Goal: Download file/media

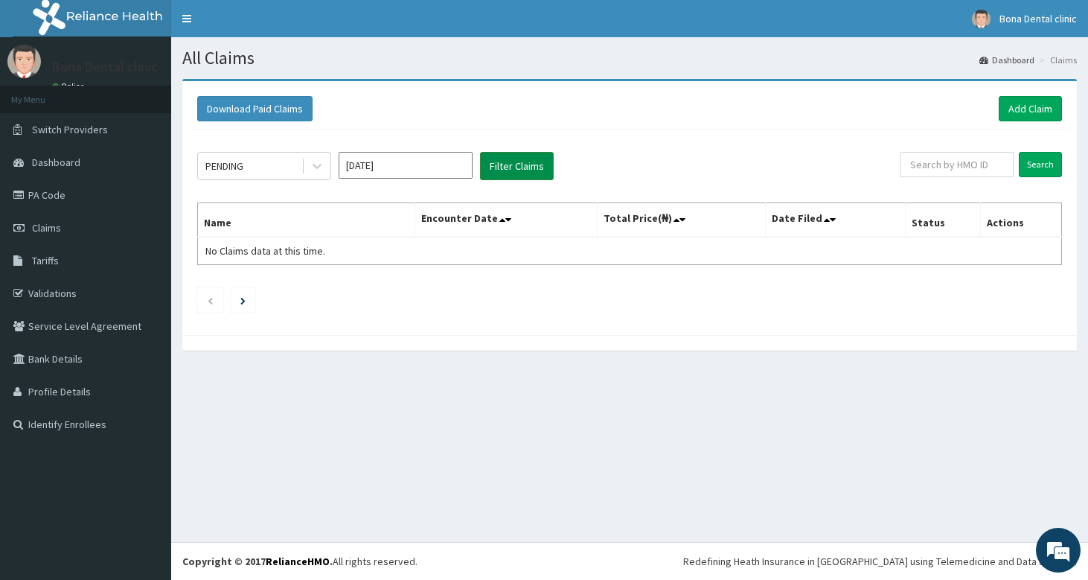
click at [511, 173] on button "Filter Claims" at bounding box center [517, 166] width 74 height 28
click at [511, 167] on button "Filter Claims" at bounding box center [517, 166] width 74 height 28
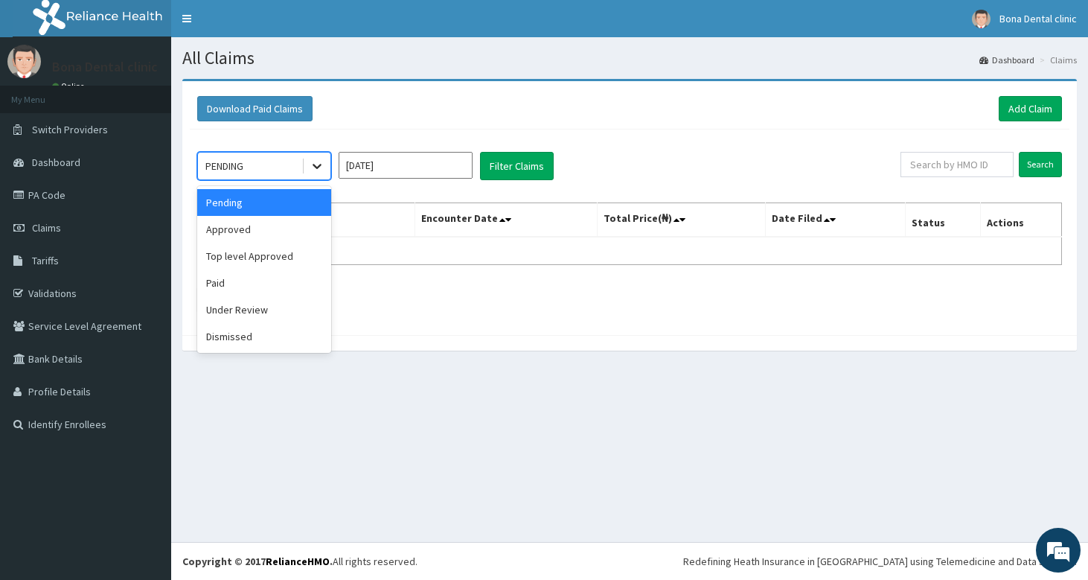
click at [316, 166] on icon at bounding box center [317, 166] width 15 height 15
click at [243, 231] on div "Approved" at bounding box center [264, 229] width 134 height 27
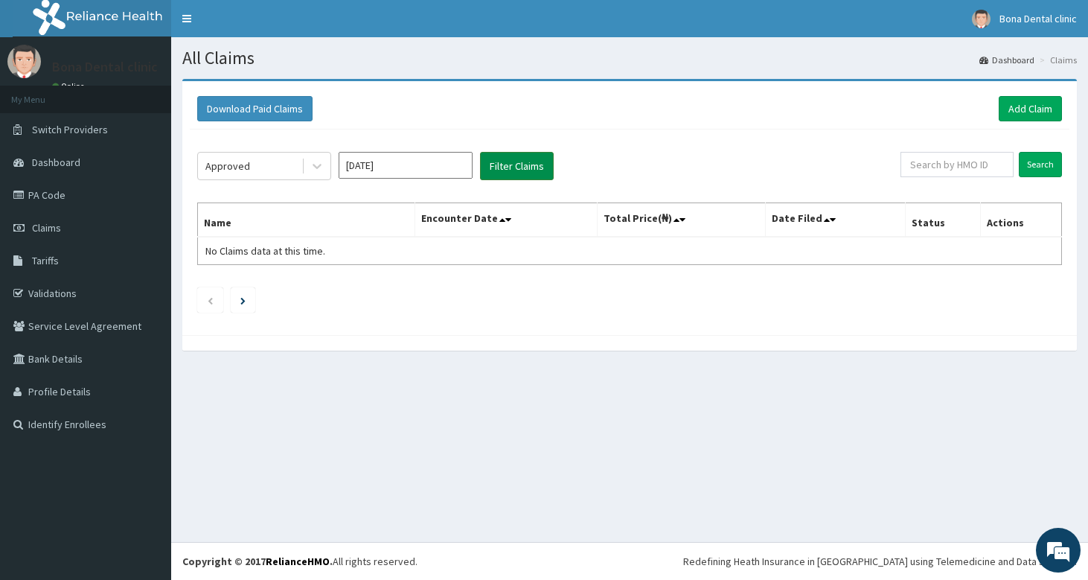
click at [521, 169] on button "Filter Claims" at bounding box center [517, 166] width 74 height 28
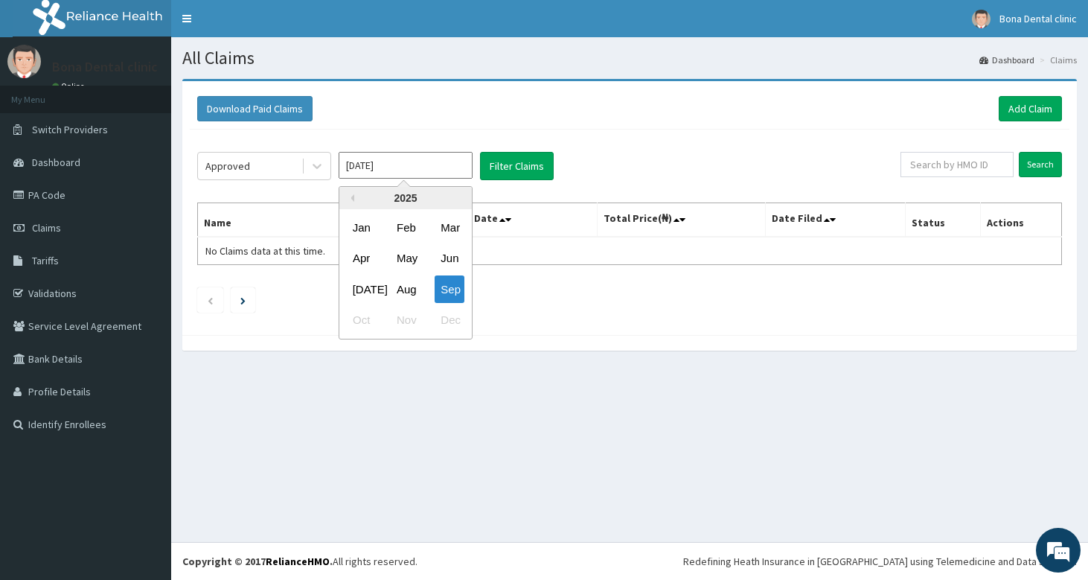
click at [409, 172] on input "[DATE]" at bounding box center [406, 165] width 134 height 27
click at [400, 284] on div "Aug" at bounding box center [406, 289] width 30 height 28
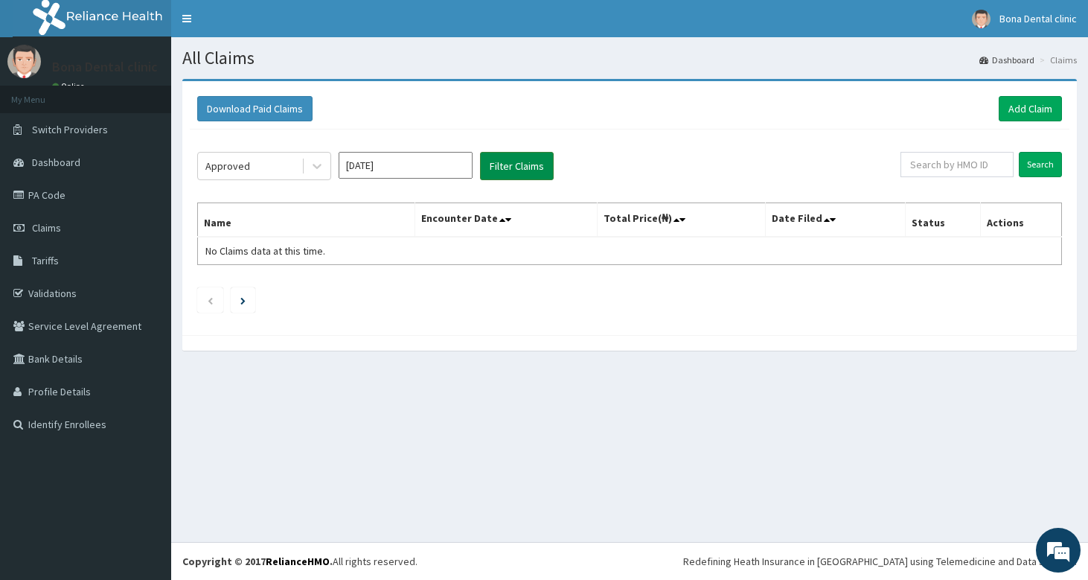
click at [502, 170] on button "Filter Claims" at bounding box center [517, 166] width 74 height 28
click at [501, 162] on button "Filter Claims" at bounding box center [517, 166] width 74 height 28
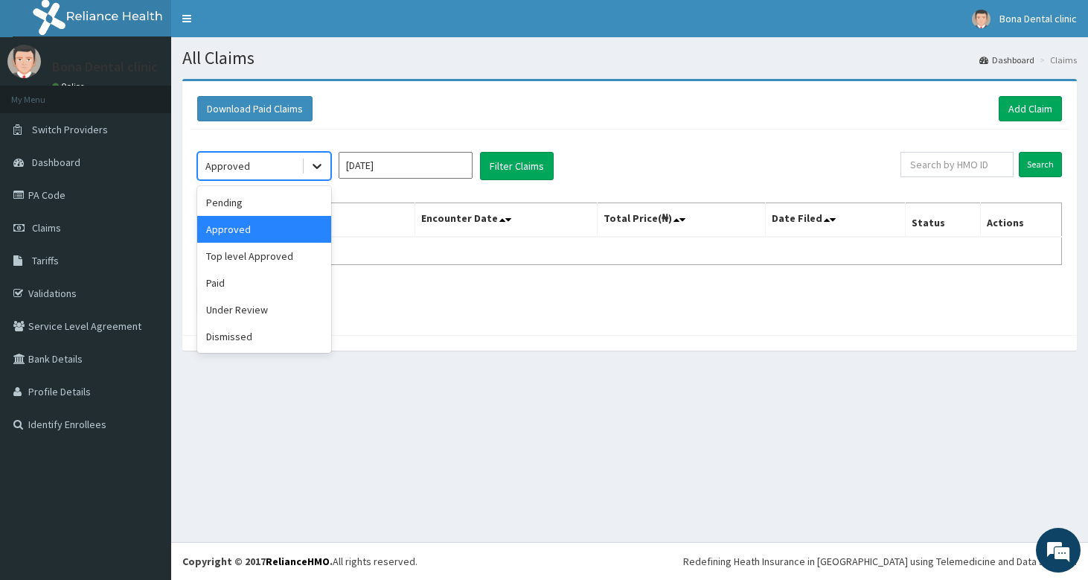
click at [310, 163] on icon at bounding box center [317, 166] width 15 height 15
click at [236, 284] on div "Paid" at bounding box center [264, 282] width 134 height 27
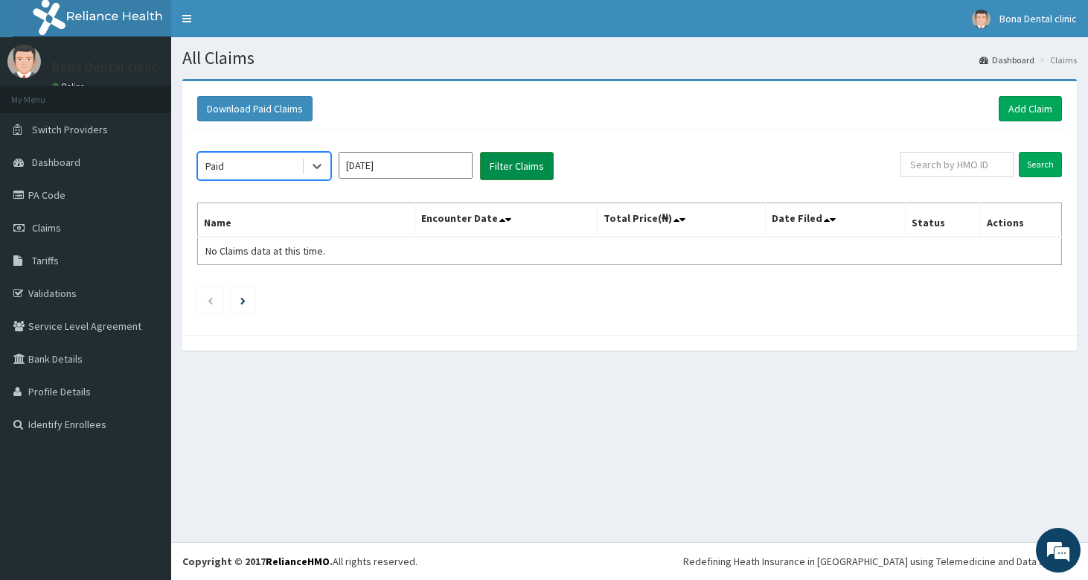
click at [514, 159] on button "Filter Claims" at bounding box center [517, 166] width 74 height 28
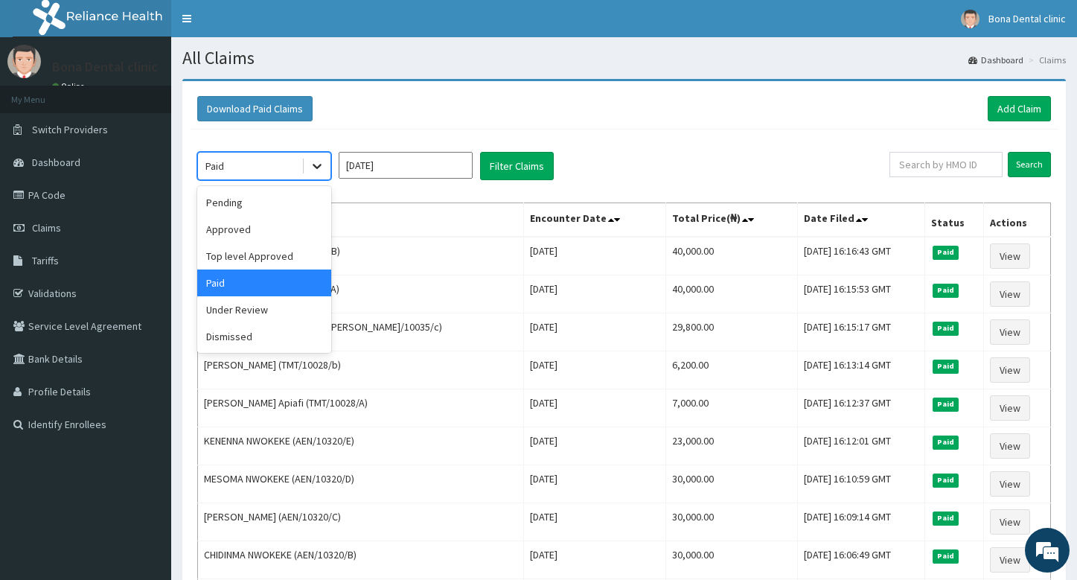
click at [313, 162] on icon at bounding box center [317, 166] width 15 height 15
click at [251, 200] on div "Pending" at bounding box center [264, 202] width 134 height 27
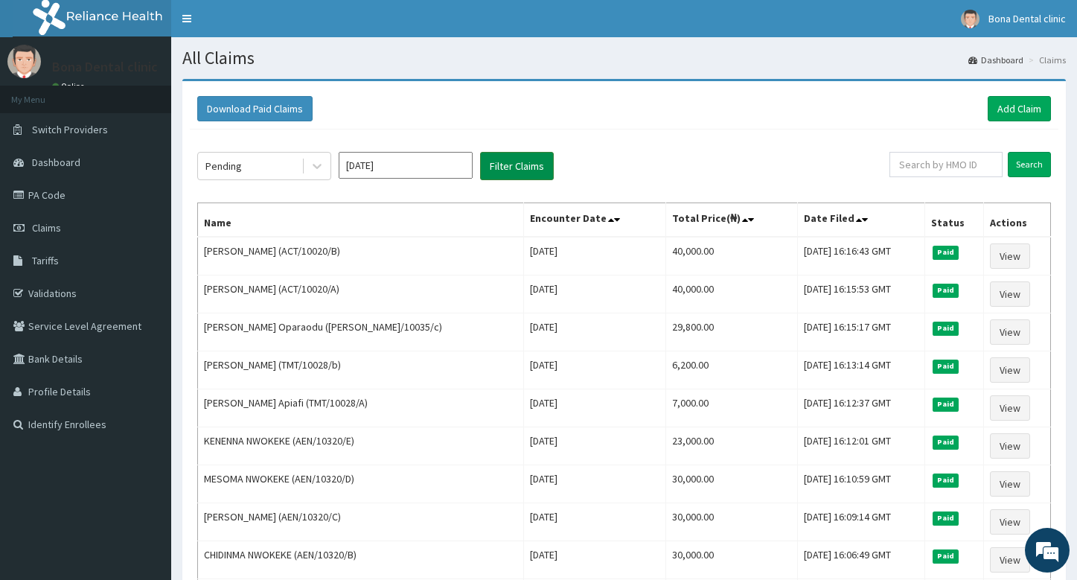
click at [527, 165] on button "Filter Claims" at bounding box center [517, 166] width 74 height 28
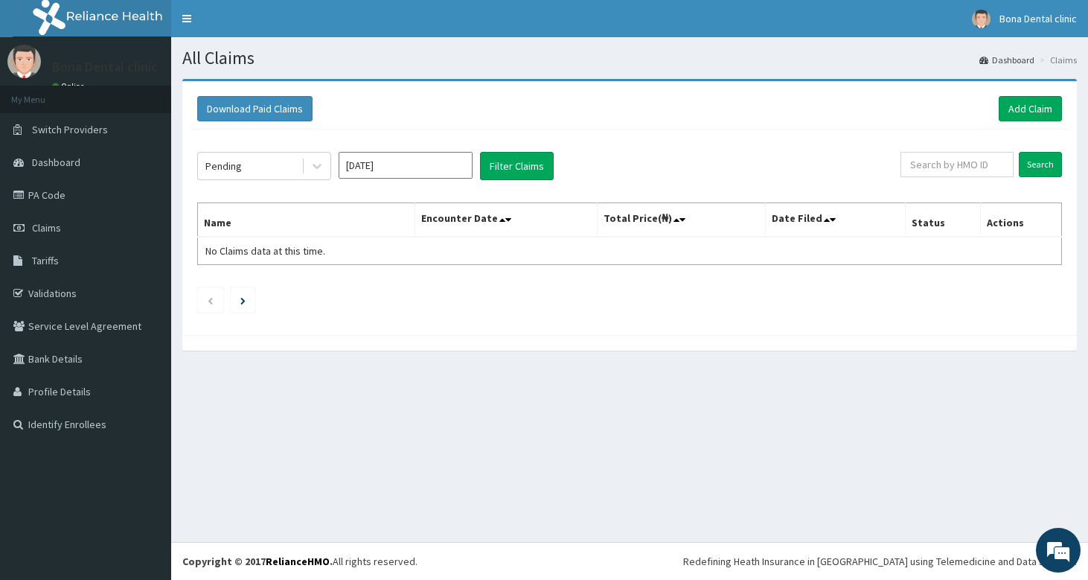
click at [400, 165] on input "[DATE]" at bounding box center [406, 165] width 134 height 27
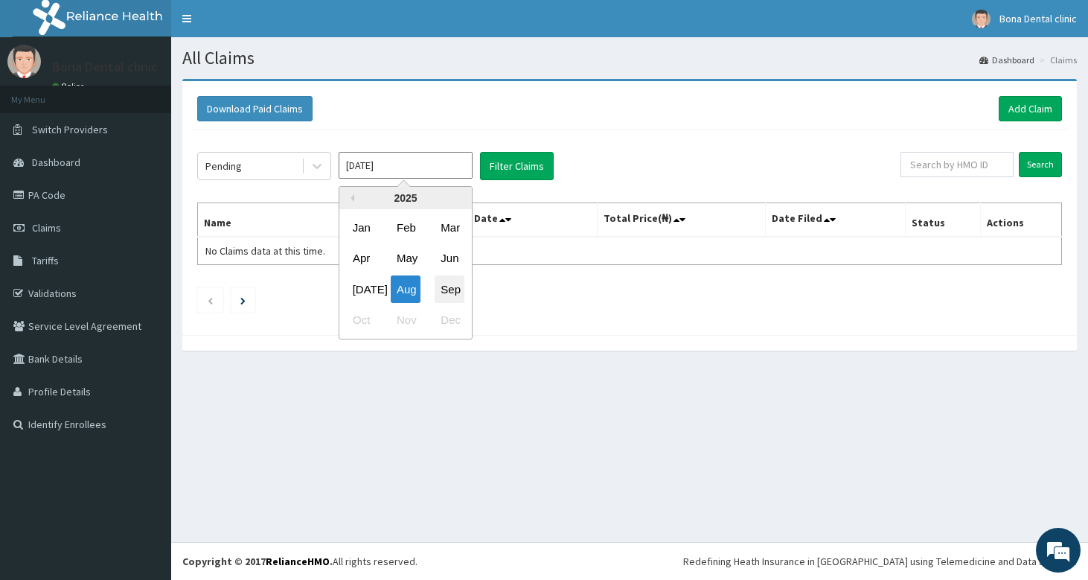
click at [447, 291] on div "Sep" at bounding box center [450, 289] width 30 height 28
type input "[DATE]"
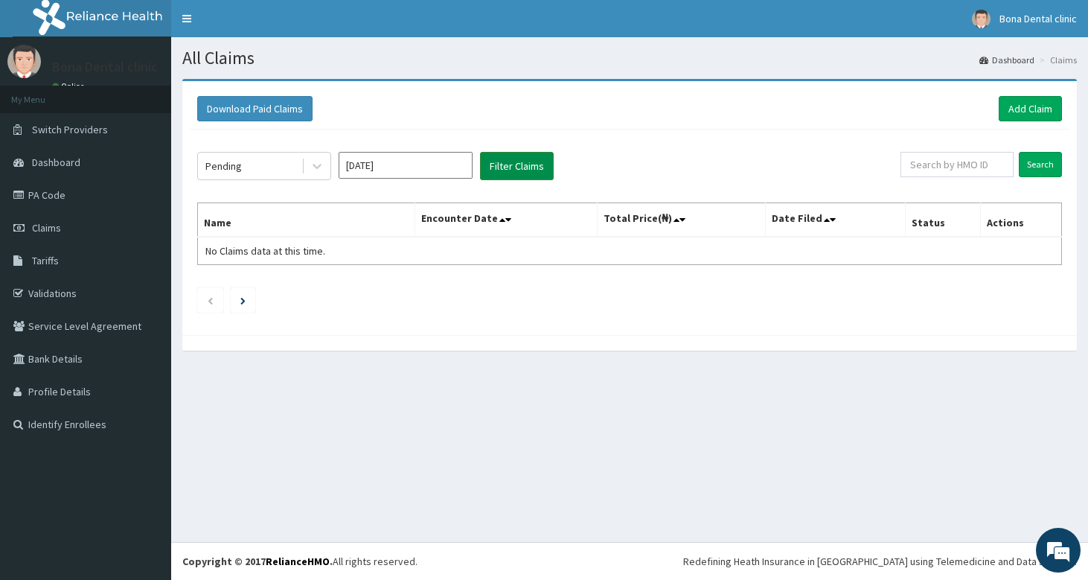
click at [496, 162] on button "Filter Claims" at bounding box center [517, 166] width 74 height 28
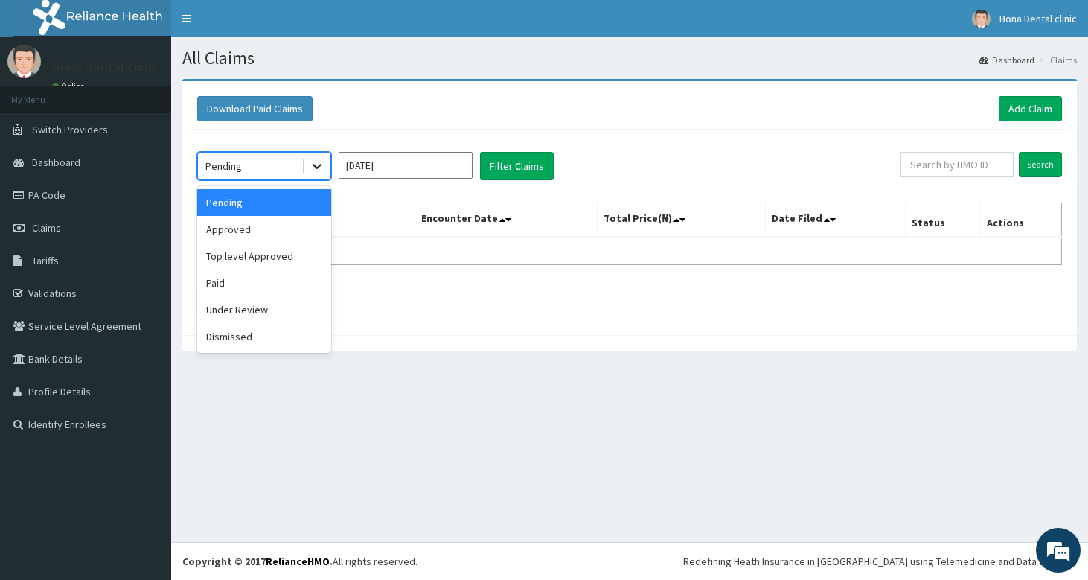
click at [319, 167] on icon at bounding box center [317, 167] width 9 height 5
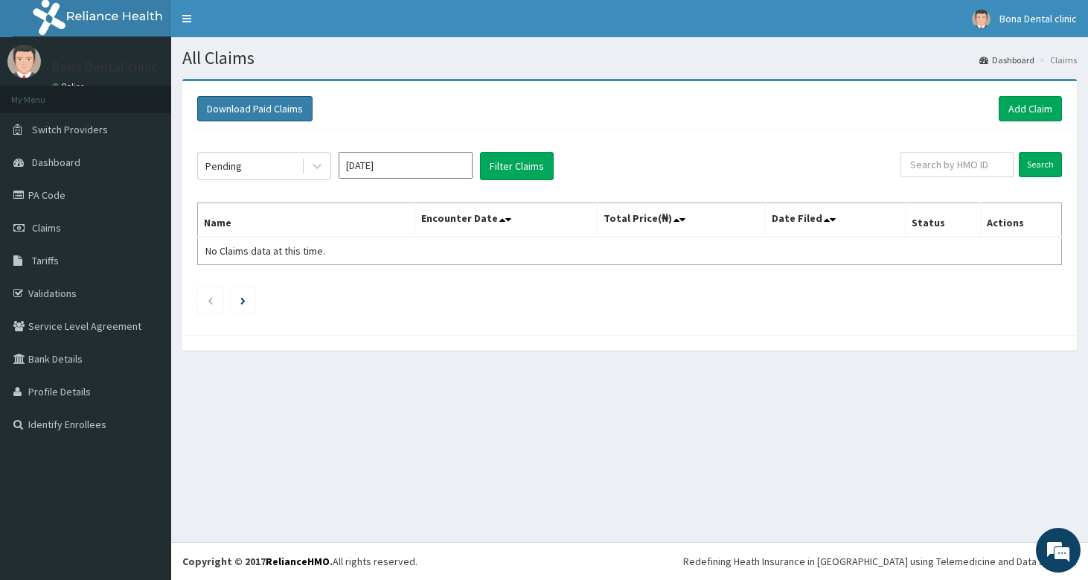
click at [240, 111] on button "Download Paid Claims" at bounding box center [254, 108] width 115 height 25
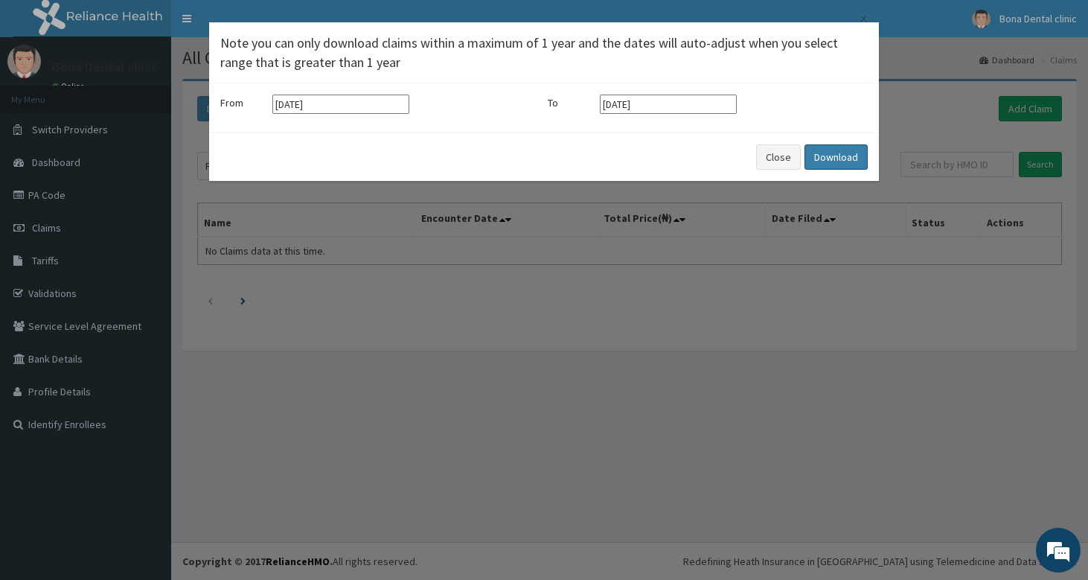
click at [846, 154] on button "Download" at bounding box center [836, 156] width 63 height 25
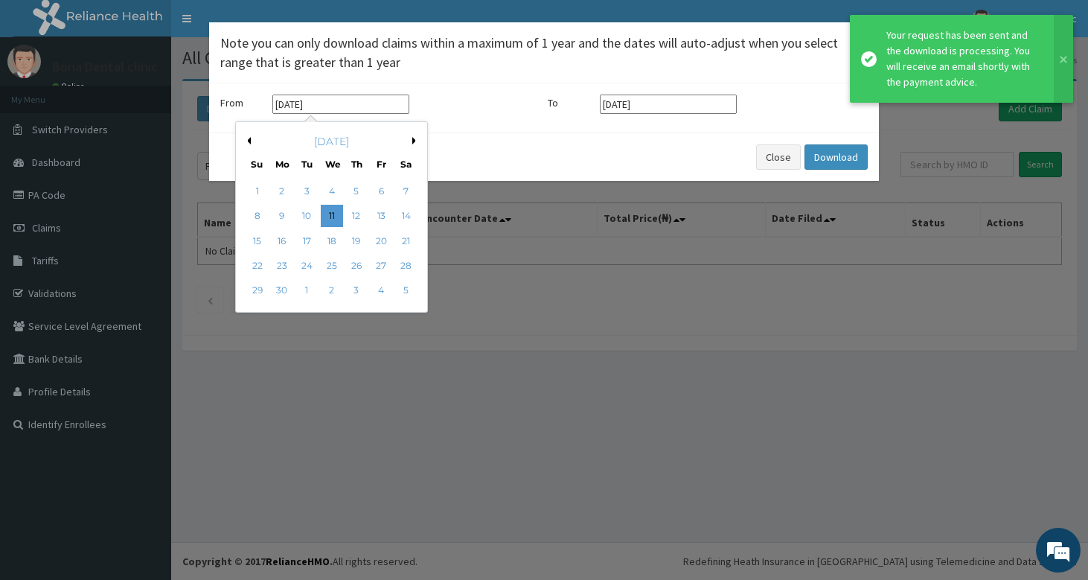
click at [296, 101] on input "[DATE]" at bounding box center [340, 104] width 137 height 19
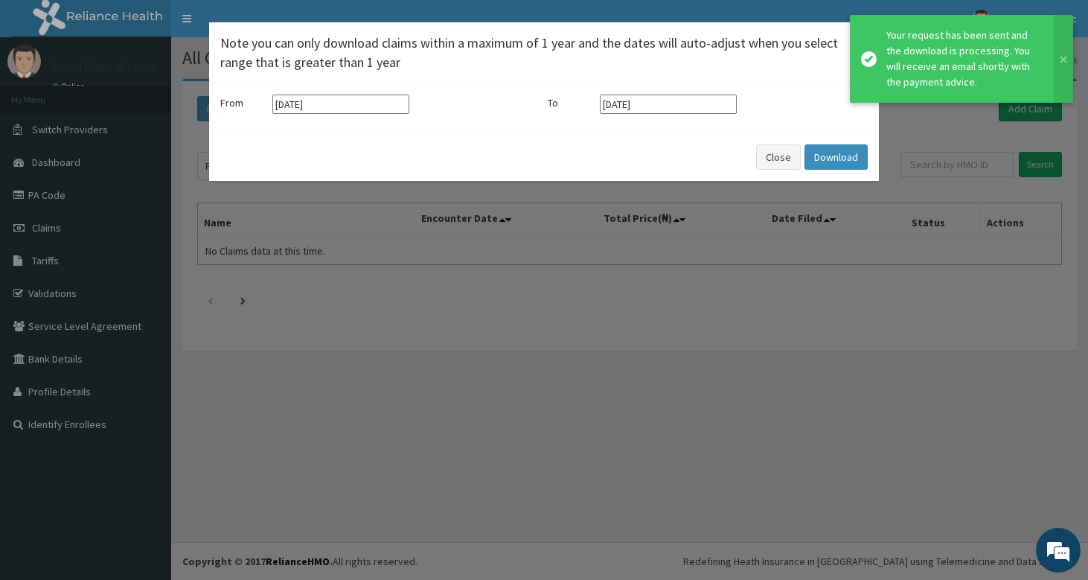
click at [920, 42] on div "Your request has been sent and the download is processing. You will receive an …" at bounding box center [963, 59] width 153 height 63
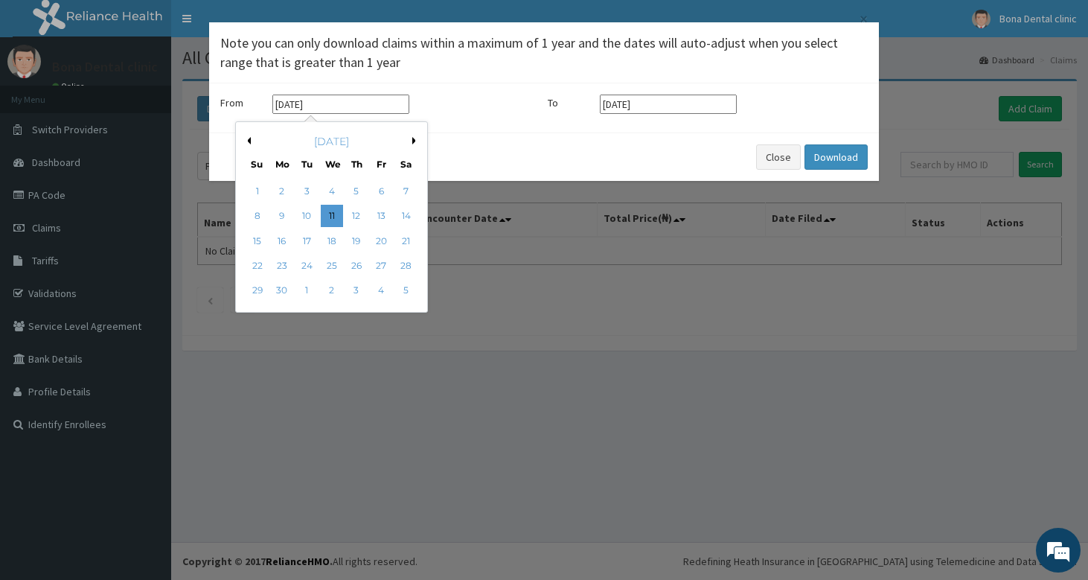
click at [307, 102] on input "[DATE]" at bounding box center [340, 104] width 137 height 19
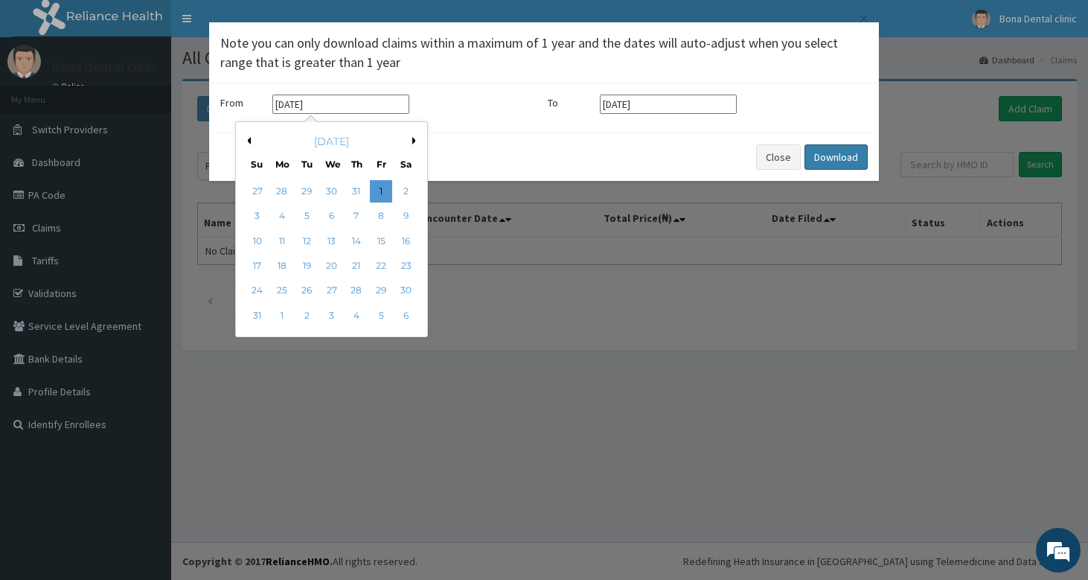
type input "[DATE]"
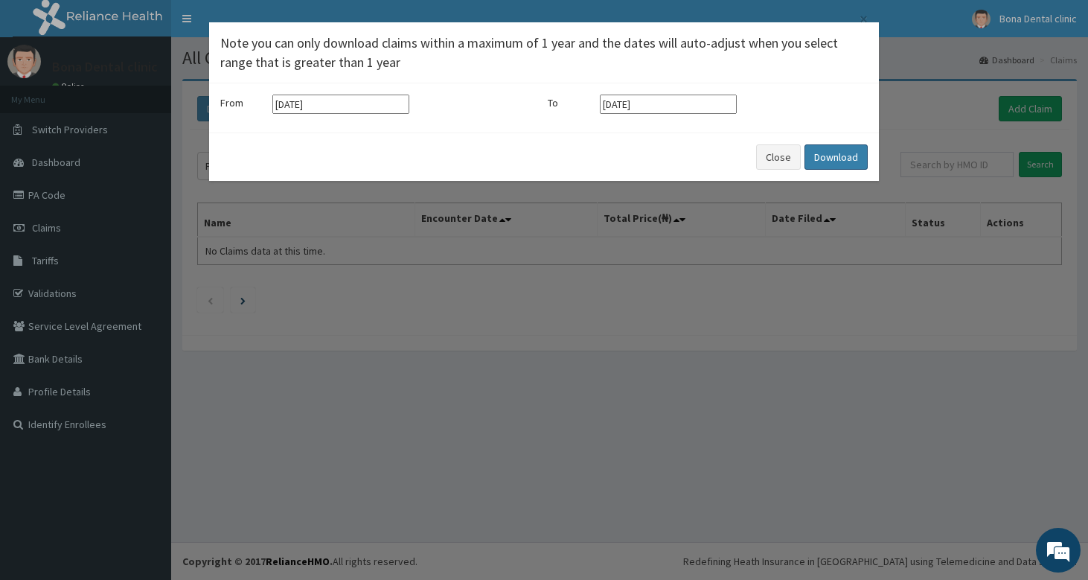
click at [826, 162] on button "Download" at bounding box center [836, 156] width 63 height 25
